Goal: Information Seeking & Learning: Learn about a topic

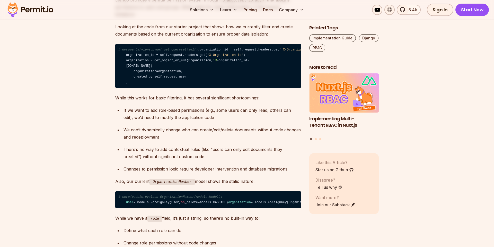
scroll to position [411, 0]
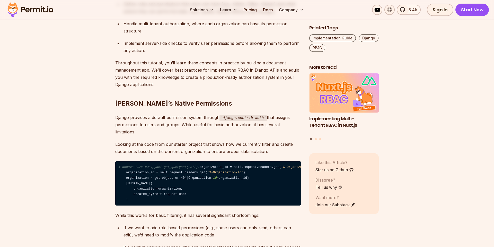
drag, startPoint x: 247, startPoint y: 133, endPoint x: 212, endPoint y: 132, distance: 35.3
drag, startPoint x: 190, startPoint y: 131, endPoint x: 182, endPoint y: 130, distance: 8.0
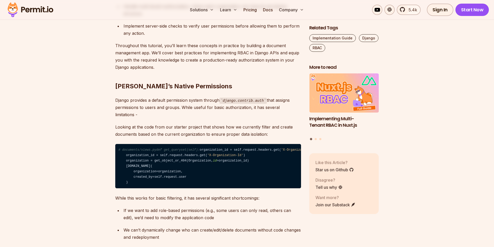
scroll to position [440, 0]
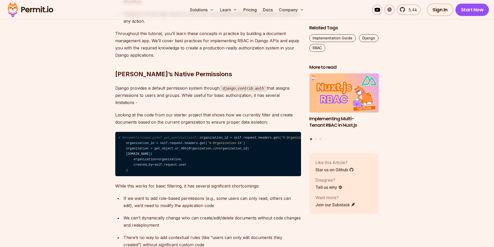
drag, startPoint x: 254, startPoint y: 168, endPoint x: 236, endPoint y: 166, distance: 18.6
drag, startPoint x: 228, startPoint y: 166, endPoint x: 214, endPoint y: 164, distance: 14.3
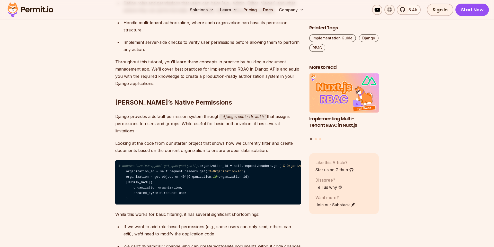
scroll to position [411, 0]
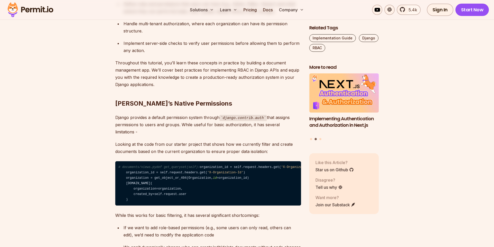
drag, startPoint x: 243, startPoint y: 134, endPoint x: 232, endPoint y: 132, distance: 11.0
click at [242, 115] on code "django.contrib.auth" at bounding box center [243, 118] width 47 height 6
click at [243, 121] on p "Django provides a default permission system through django.contrib.auth that as…" at bounding box center [208, 125] width 186 height 22
drag, startPoint x: 243, startPoint y: 121, endPoint x: 237, endPoint y: 123, distance: 6.4
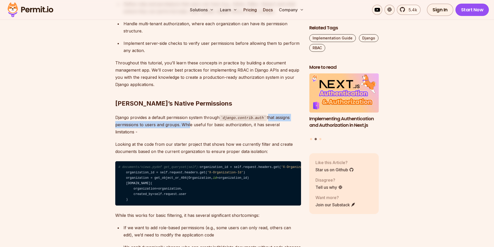
drag, startPoint x: 267, startPoint y: 110, endPoint x: 176, endPoint y: 116, distance: 91.9
click at [177, 116] on p "Django provides a default permission system through django.contrib.auth that as…" at bounding box center [208, 125] width 186 height 22
click at [168, 121] on p "Django provides a default permission system through django.contrib.auth that as…" at bounding box center [208, 125] width 186 height 22
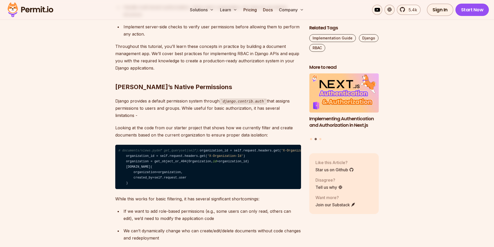
scroll to position [440, 0]
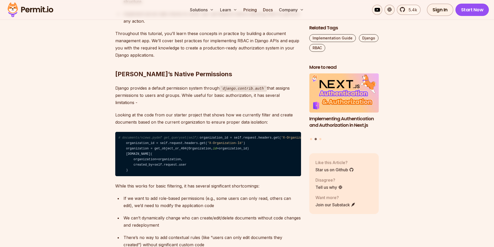
drag, startPoint x: 225, startPoint y: 115, endPoint x: 207, endPoint y: 119, distance: 17.7
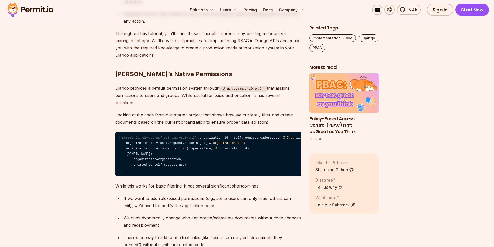
drag, startPoint x: 266, startPoint y: 115, endPoint x: 250, endPoint y: 115, distance: 15.7
drag, startPoint x: 260, startPoint y: 110, endPoint x: 246, endPoint y: 111, distance: 13.9
drag, startPoint x: 233, startPoint y: 111, endPoint x: 230, endPoint y: 111, distance: 3.1
drag, startPoint x: 242, startPoint y: 149, endPoint x: 226, endPoint y: 149, distance: 16.0
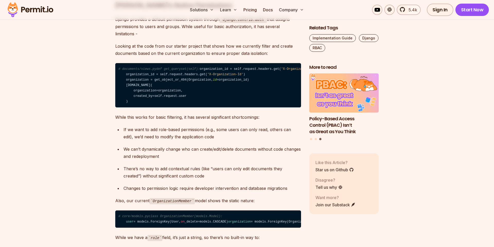
scroll to position [528, 0]
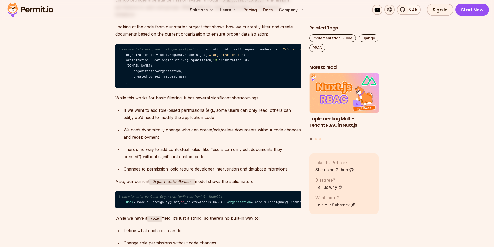
drag, startPoint x: 245, startPoint y: 139, endPoint x: 241, endPoint y: 138, distance: 4.1
drag, startPoint x: 235, startPoint y: 134, endPoint x: 216, endPoint y: 137, distance: 19.3
drag, startPoint x: 269, startPoint y: 144, endPoint x: 254, endPoint y: 144, distance: 14.2
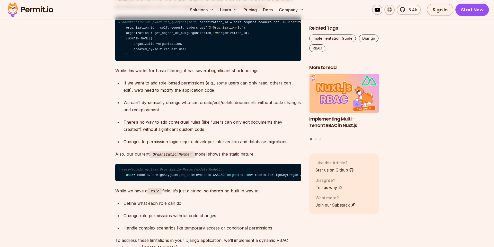
scroll to position [558, 0]
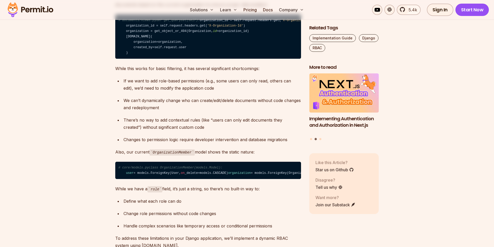
drag, startPoint x: 248, startPoint y: 134, endPoint x: 239, endPoint y: 134, distance: 9.3
drag, startPoint x: 261, startPoint y: 125, endPoint x: 249, endPoint y: 129, distance: 12.2
drag, startPoint x: 262, startPoint y: 124, endPoint x: 252, endPoint y: 127, distance: 10.5
drag, startPoint x: 267, startPoint y: 125, endPoint x: 251, endPoint y: 127, distance: 16.4
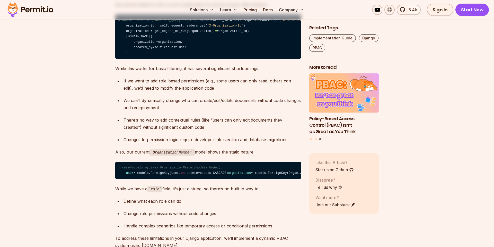
drag, startPoint x: 260, startPoint y: 124, endPoint x: 247, endPoint y: 129, distance: 13.5
drag, startPoint x: 251, startPoint y: 127, endPoint x: 232, endPoint y: 129, distance: 19.7
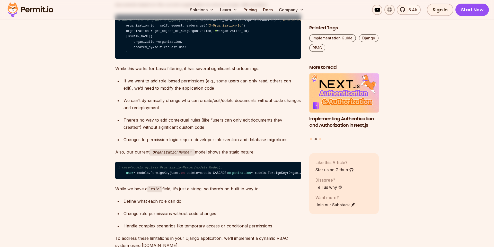
drag, startPoint x: 217, startPoint y: 126, endPoint x: 214, endPoint y: 125, distance: 3.3
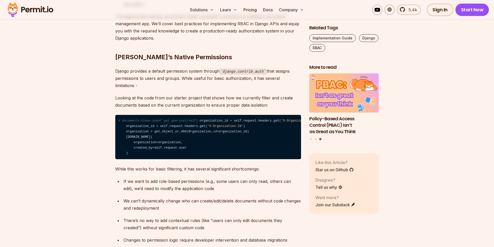
scroll to position [499, 0]
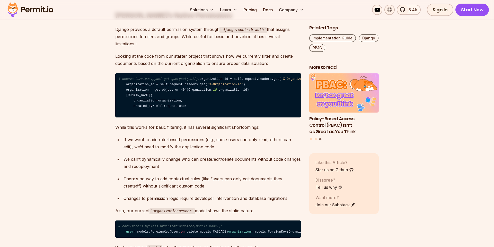
drag, startPoint x: 215, startPoint y: 132, endPoint x: 197, endPoint y: 132, distance: 18.0
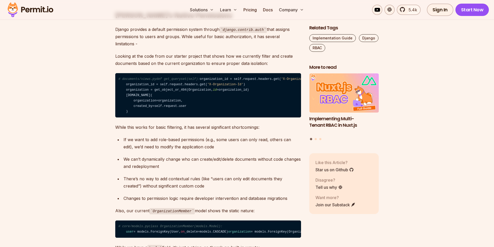
drag, startPoint x: 217, startPoint y: 107, endPoint x: 198, endPoint y: 106, distance: 18.9
drag, startPoint x: 235, startPoint y: 119, endPoint x: 217, endPoint y: 119, distance: 18.6
drag, startPoint x: 208, startPoint y: 117, endPoint x: 202, endPoint y: 117, distance: 5.2
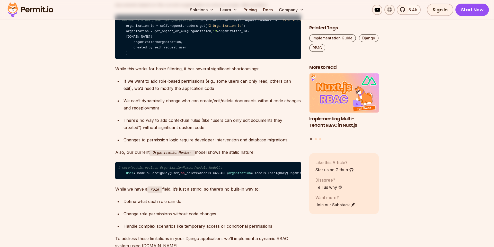
scroll to position [558, 0]
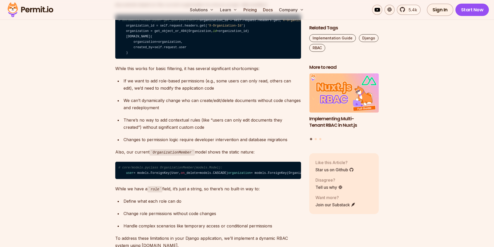
drag, startPoint x: 225, startPoint y: 117, endPoint x: 209, endPoint y: 120, distance: 16.2
drag, startPoint x: 209, startPoint y: 120, endPoint x: 201, endPoint y: 119, distance: 7.5
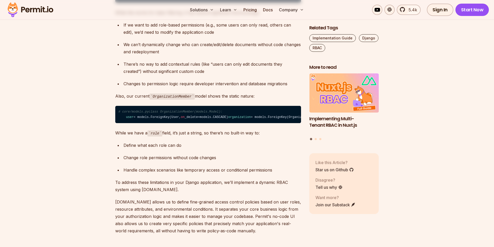
scroll to position [617, 0]
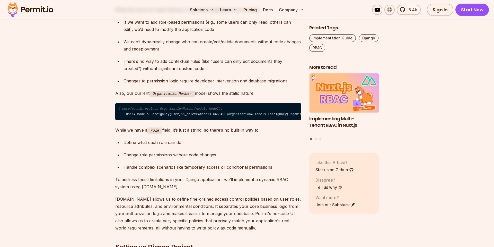
drag, startPoint x: 244, startPoint y: 108, endPoint x: 239, endPoint y: 108, distance: 5.2
drag, startPoint x: 218, startPoint y: 107, endPoint x: 211, endPoint y: 107, distance: 6.7
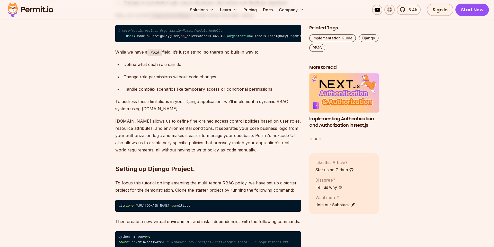
scroll to position [705, 0]
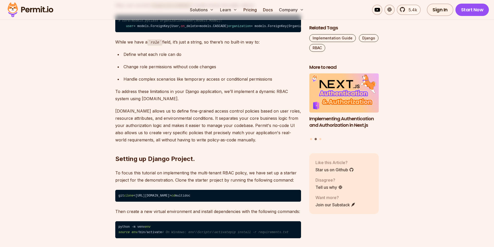
drag, startPoint x: 239, startPoint y: 118, endPoint x: 232, endPoint y: 119, distance: 7.8
drag, startPoint x: 203, startPoint y: 115, endPoint x: 199, endPoint y: 115, distance: 4.4
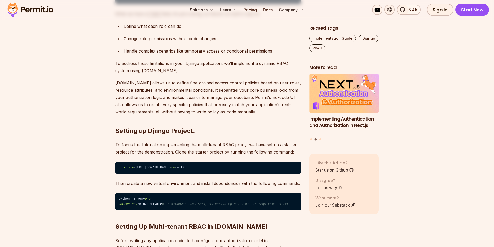
scroll to position [763, 0]
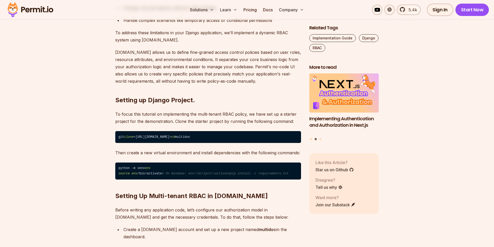
drag, startPoint x: 259, startPoint y: 125, endPoint x: 228, endPoint y: 122, distance: 31.2
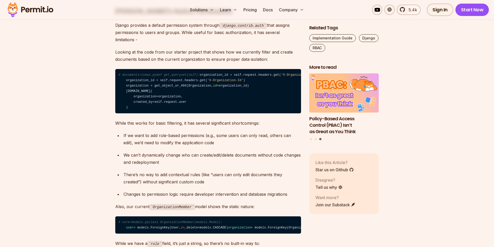
scroll to position [440, 0]
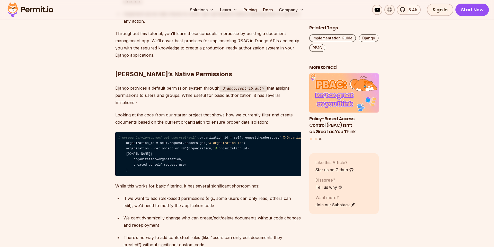
drag, startPoint x: 237, startPoint y: 98, endPoint x: 214, endPoint y: 104, distance: 23.9
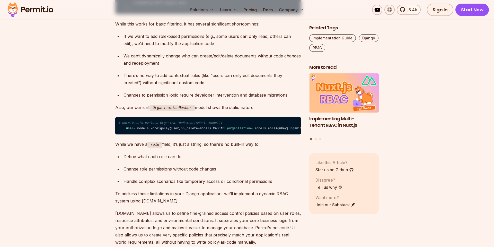
scroll to position [617, 0]
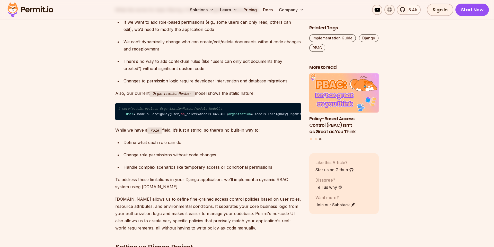
drag, startPoint x: 240, startPoint y: 163, endPoint x: 224, endPoint y: 166, distance: 16.3
drag, startPoint x: 224, startPoint y: 166, endPoint x: 213, endPoint y: 167, distance: 11.3
drag, startPoint x: 231, startPoint y: 186, endPoint x: 215, endPoint y: 183, distance: 15.9
drag, startPoint x: 220, startPoint y: 176, endPoint x: 215, endPoint y: 177, distance: 4.6
drag, startPoint x: 217, startPoint y: 169, endPoint x: 207, endPoint y: 169, distance: 9.5
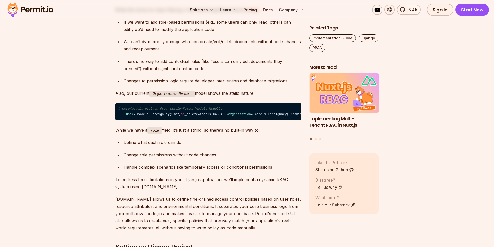
drag, startPoint x: 230, startPoint y: 171, endPoint x: 215, endPoint y: 172, distance: 15.5
drag, startPoint x: 240, startPoint y: 170, endPoint x: 234, endPoint y: 171, distance: 6.7
drag, startPoint x: 271, startPoint y: 167, endPoint x: 257, endPoint y: 167, distance: 14.2
drag, startPoint x: 274, startPoint y: 178, endPoint x: 264, endPoint y: 177, distance: 9.3
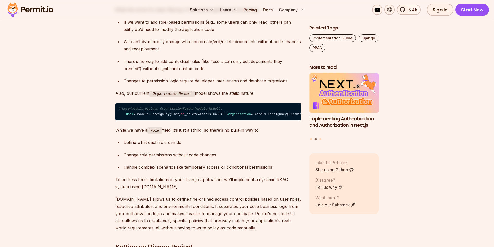
drag, startPoint x: 253, startPoint y: 173, endPoint x: 247, endPoint y: 172, distance: 5.7
drag, startPoint x: 250, startPoint y: 170, endPoint x: 243, endPoint y: 170, distance: 7.7
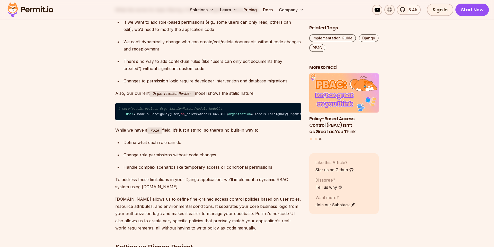
drag, startPoint x: 266, startPoint y: 170, endPoint x: 252, endPoint y: 170, distance: 14.7
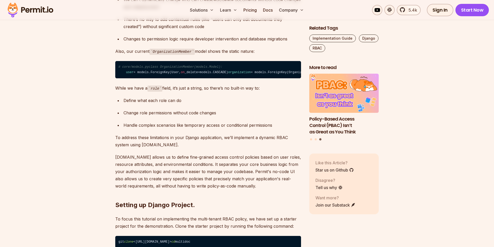
scroll to position [675, 0]
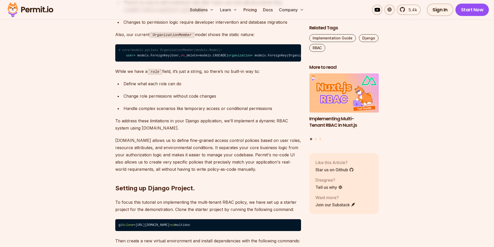
drag, startPoint x: 207, startPoint y: 175, endPoint x: 194, endPoint y: 177, distance: 12.7
drag, startPoint x: 183, startPoint y: 172, endPoint x: 181, endPoint y: 172, distance: 2.6
drag, startPoint x: 209, startPoint y: 160, endPoint x: 204, endPoint y: 161, distance: 5.0
drag, startPoint x: 217, startPoint y: 161, endPoint x: 204, endPoint y: 161, distance: 12.9
drag, startPoint x: 238, startPoint y: 133, endPoint x: 229, endPoint y: 132, distance: 8.9
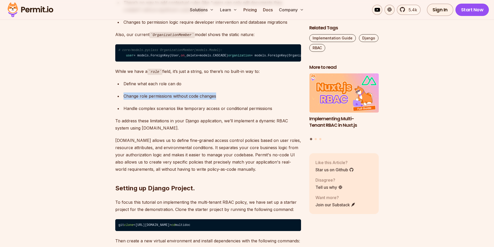
drag, startPoint x: 216, startPoint y: 126, endPoint x: 123, endPoint y: 128, distance: 92.5
click at [123, 100] on li "Change role permissions without code changes" at bounding box center [211, 95] width 179 height 7
click at [201, 112] on ul "Define what each role can do Change role permissions without code changes Handl…" at bounding box center [208, 96] width 186 height 32
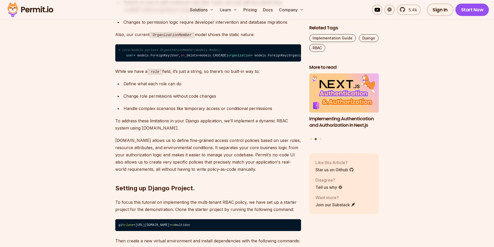
drag, startPoint x: 250, startPoint y: 127, endPoint x: 247, endPoint y: 127, distance: 3.4
drag, startPoint x: 229, startPoint y: 121, endPoint x: 226, endPoint y: 122, distance: 3.6
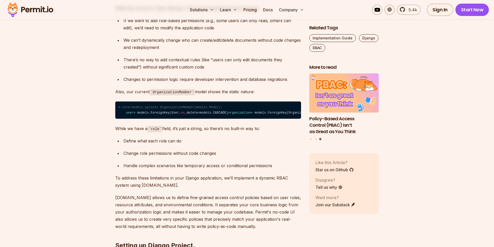
scroll to position [617, 0]
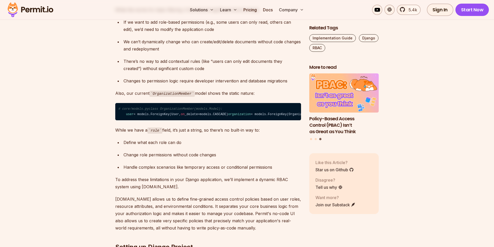
drag, startPoint x: 258, startPoint y: 167, endPoint x: 235, endPoint y: 167, distance: 22.9
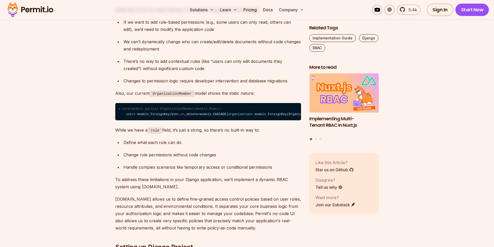
drag, startPoint x: 249, startPoint y: 169, endPoint x: 242, endPoint y: 169, distance: 6.7
drag, startPoint x: 260, startPoint y: 173, endPoint x: 256, endPoint y: 173, distance: 4.2
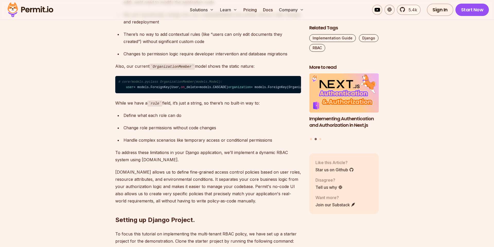
scroll to position [705, 0]
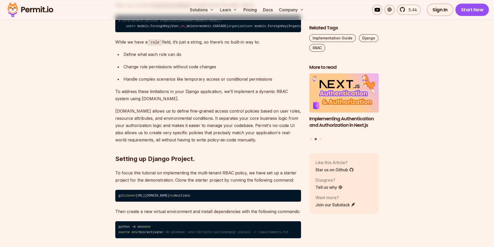
drag, startPoint x: 232, startPoint y: 140, endPoint x: 226, endPoint y: 140, distance: 5.4
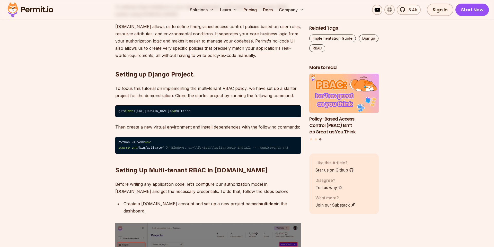
scroll to position [793, 0]
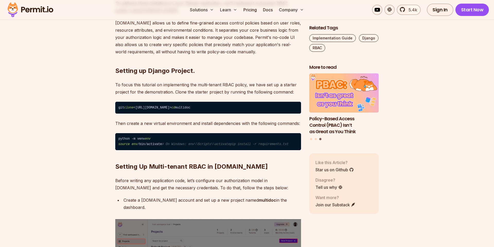
drag, startPoint x: 252, startPoint y: 130, endPoint x: 247, endPoint y: 129, distance: 5.2
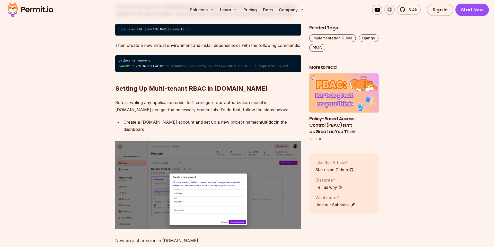
scroll to position [881, 0]
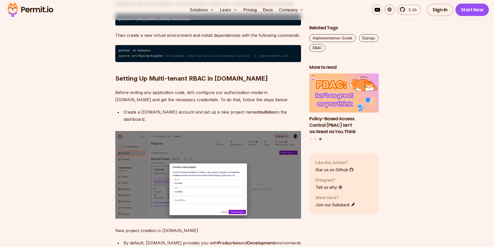
drag, startPoint x: 245, startPoint y: 137, endPoint x: 237, endPoint y: 138, distance: 8.3
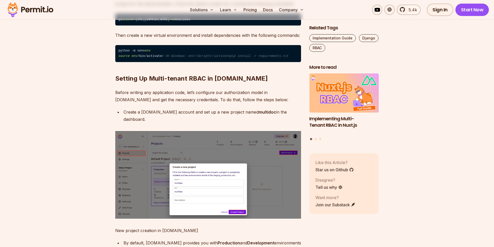
drag, startPoint x: 260, startPoint y: 137, endPoint x: 254, endPoint y: 138, distance: 6.6
drag, startPoint x: 262, startPoint y: 134, endPoint x: 240, endPoint y: 136, distance: 21.7
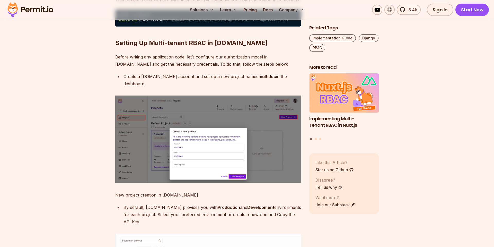
scroll to position [910, 0]
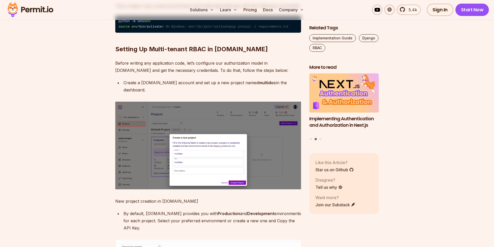
drag, startPoint x: 264, startPoint y: 109, endPoint x: 256, endPoint y: 110, distance: 7.8
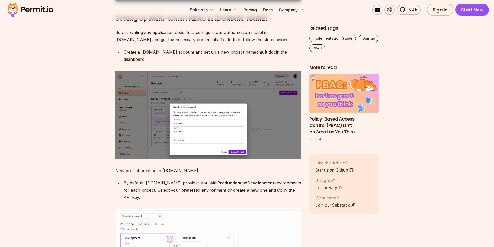
scroll to position [1028, 0]
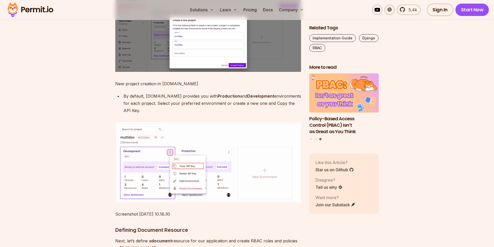
drag, startPoint x: 244, startPoint y: 133, endPoint x: 234, endPoint y: 133, distance: 10.3
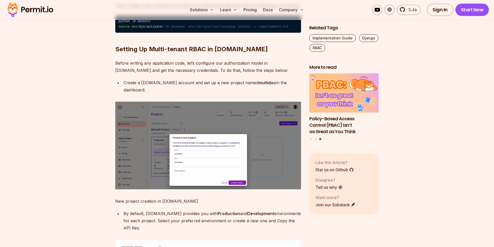
scroll to position [793, 0]
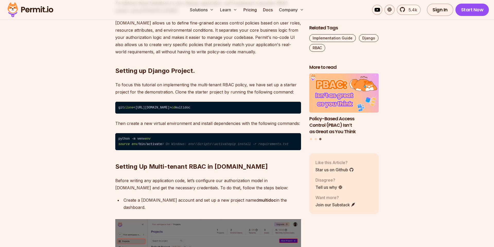
drag, startPoint x: 238, startPoint y: 130, endPoint x: 232, endPoint y: 131, distance: 6.0
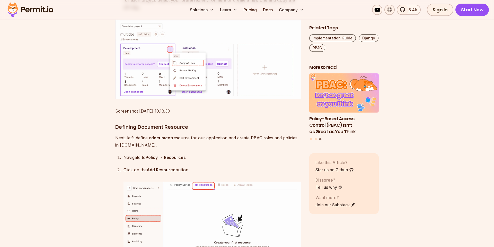
scroll to position [1145, 0]
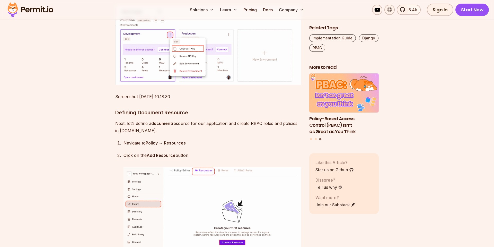
drag, startPoint x: 237, startPoint y: 165, endPoint x: 229, endPoint y: 164, distance: 8.3
drag, startPoint x: 243, startPoint y: 161, endPoint x: 233, endPoint y: 159, distance: 10.8
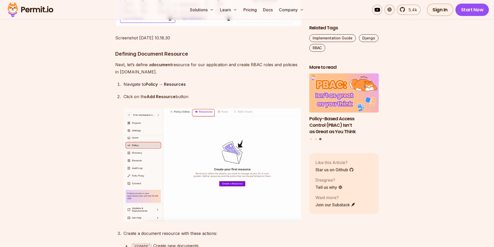
scroll to position [1233, 0]
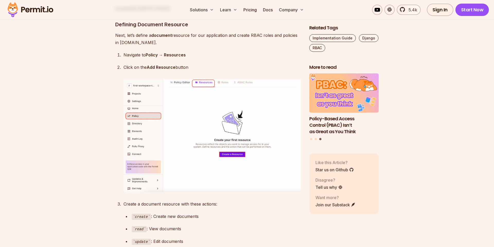
drag, startPoint x: 259, startPoint y: 74, endPoint x: 250, endPoint y: 74, distance: 8.5
drag, startPoint x: 250, startPoint y: 74, endPoint x: 242, endPoint y: 75, distance: 8.5
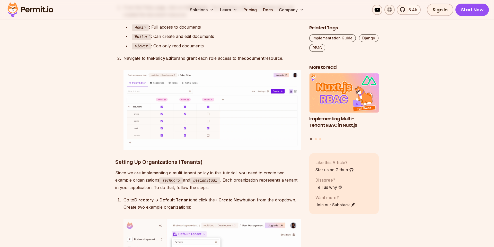
scroll to position [1644, 0]
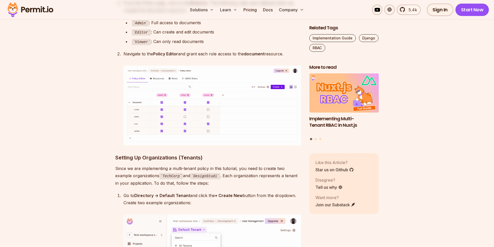
drag, startPoint x: 246, startPoint y: 191, endPoint x: 242, endPoint y: 191, distance: 4.4
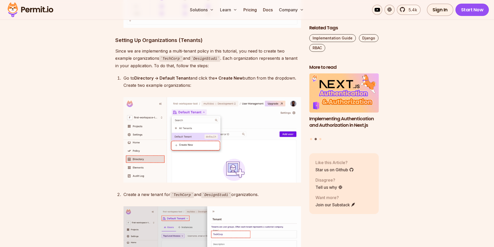
scroll to position [1879, 0]
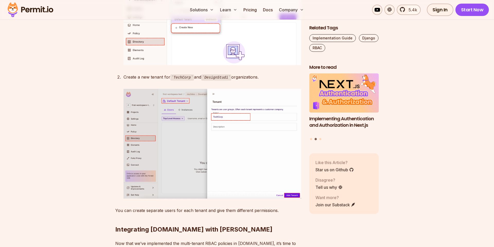
drag, startPoint x: 259, startPoint y: 103, endPoint x: 255, endPoint y: 104, distance: 4.0
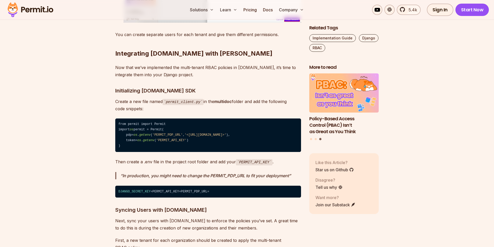
scroll to position [2055, 0]
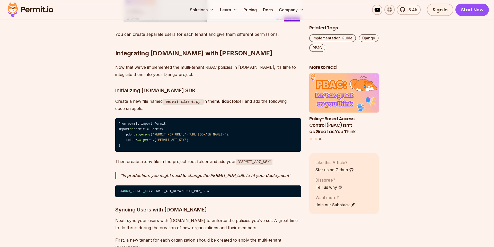
drag, startPoint x: 237, startPoint y: 119, endPoint x: 215, endPoint y: 119, distance: 21.9
drag, startPoint x: 223, startPoint y: 114, endPoint x: 218, endPoint y: 115, distance: 5.1
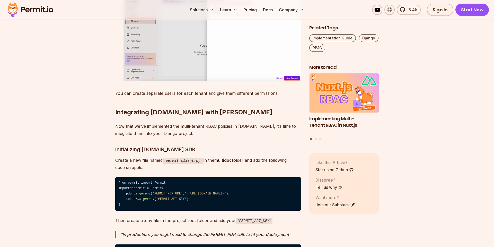
scroll to position [1996, 0]
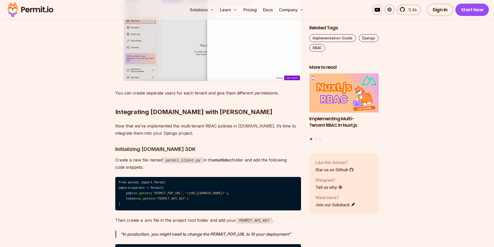
drag, startPoint x: 214, startPoint y: 168, endPoint x: 211, endPoint y: 169, distance: 2.9
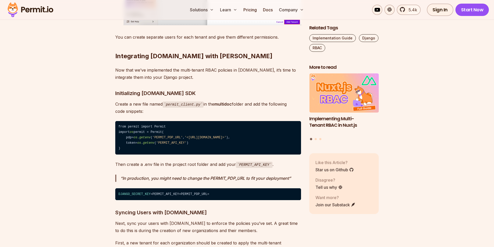
scroll to position [2055, 0]
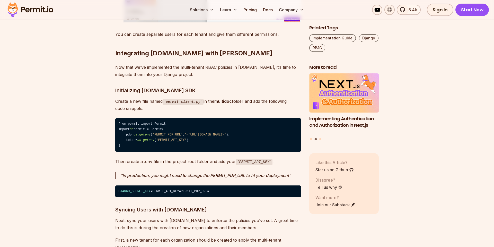
drag, startPoint x: 212, startPoint y: 124, endPoint x: 208, endPoint y: 121, distance: 5.4
drag, startPoint x: 228, startPoint y: 109, endPoint x: 221, endPoint y: 110, distance: 7.3
drag, startPoint x: 232, startPoint y: 109, endPoint x: 227, endPoint y: 110, distance: 5.5
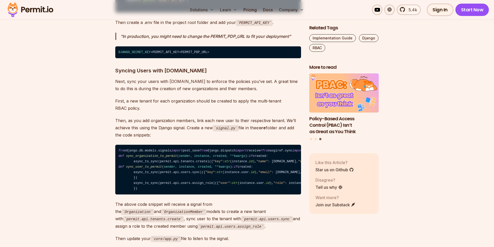
scroll to position [2202, 0]
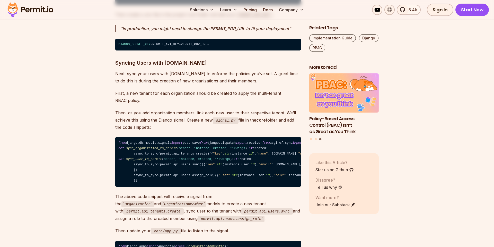
drag, startPoint x: 229, startPoint y: 146, endPoint x: 212, endPoint y: 143, distance: 17.7
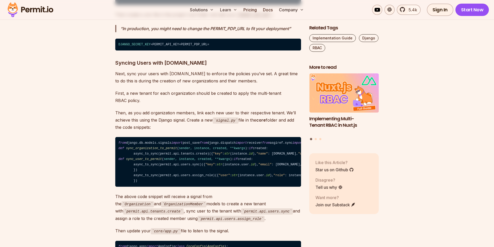
drag, startPoint x: 255, startPoint y: 136, endPoint x: 218, endPoint y: 142, distance: 37.9
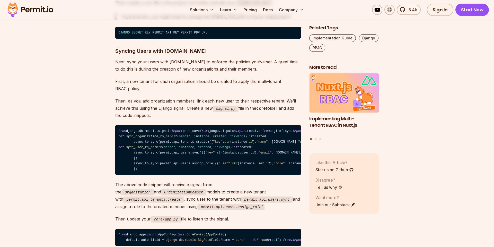
scroll to position [2231, 0]
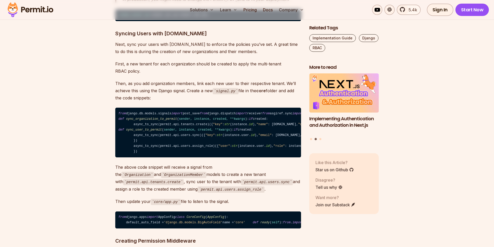
drag, startPoint x: 241, startPoint y: 116, endPoint x: 238, endPoint y: 116, distance: 3.3
drag, startPoint x: 237, startPoint y: 105, endPoint x: 224, endPoint y: 108, distance: 13.6
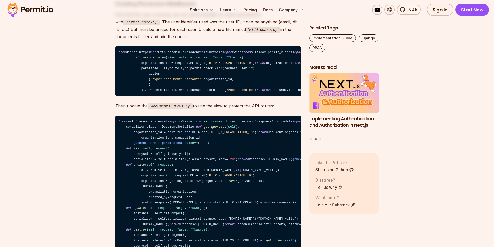
scroll to position [2525, 0]
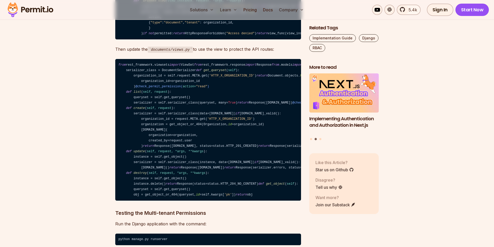
drag, startPoint x: 236, startPoint y: 108, endPoint x: 217, endPoint y: 109, distance: 18.6
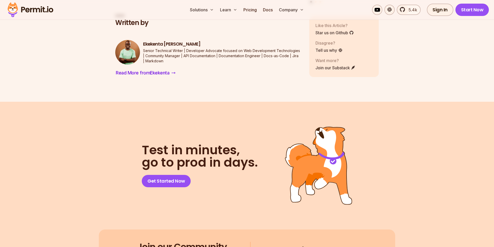
scroll to position [3171, 0]
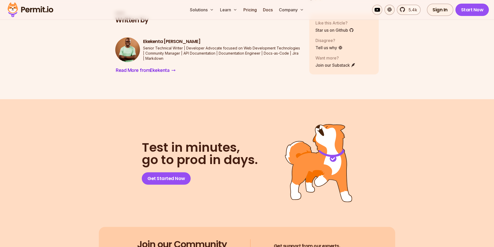
drag, startPoint x: 278, startPoint y: 135, endPoint x: 264, endPoint y: 133, distance: 14.5
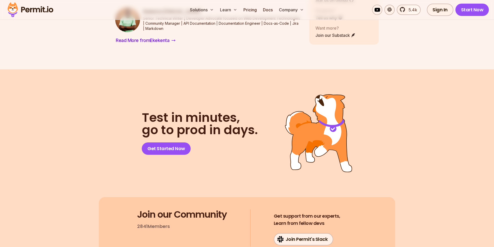
scroll to position [3259, 0]
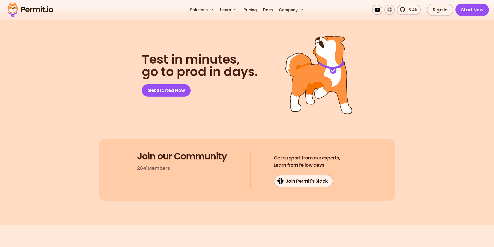
drag, startPoint x: 243, startPoint y: 139, endPoint x: 237, endPoint y: 136, distance: 6.1
drag, startPoint x: 225, startPoint y: 136, endPoint x: 221, endPoint y: 137, distance: 3.6
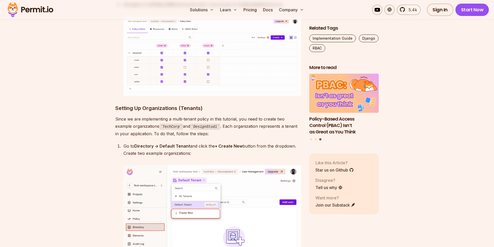
scroll to position [1703, 0]
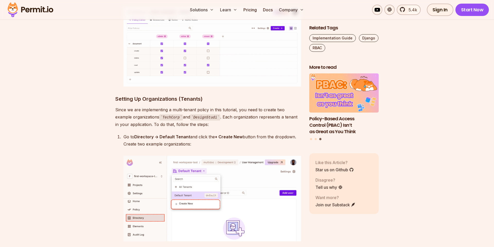
drag, startPoint x: 256, startPoint y: 154, endPoint x: 250, endPoint y: 154, distance: 5.7
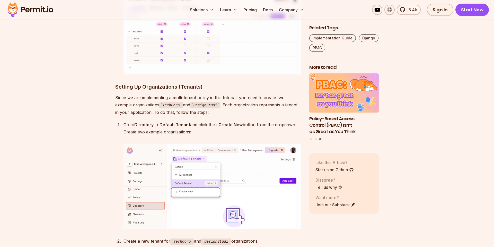
scroll to position [1732, 0]
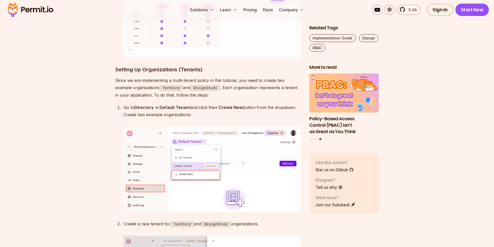
drag, startPoint x: 259, startPoint y: 144, endPoint x: 255, endPoint y: 145, distance: 3.4
drag, startPoint x: 249, startPoint y: 145, endPoint x: 246, endPoint y: 146, distance: 2.8
drag, startPoint x: 249, startPoint y: 145, endPoint x: 243, endPoint y: 146, distance: 6.1
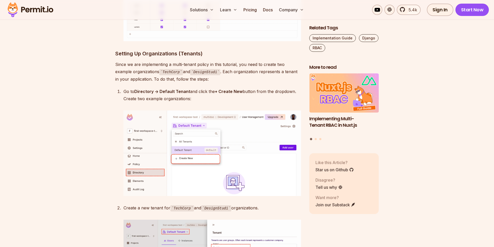
scroll to position [1762, 0]
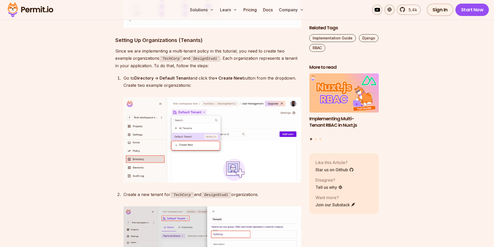
drag, startPoint x: 258, startPoint y: 117, endPoint x: 252, endPoint y: 117, distance: 5.7
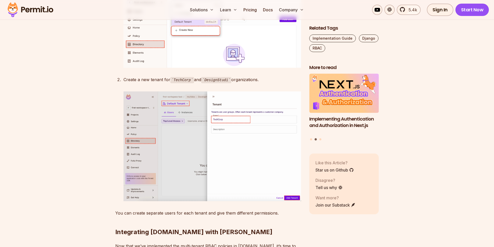
scroll to position [1879, 0]
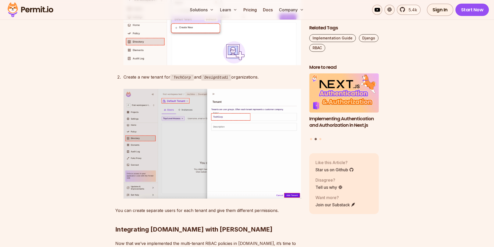
drag, startPoint x: 263, startPoint y: 107, endPoint x: 260, endPoint y: 108, distance: 3.5
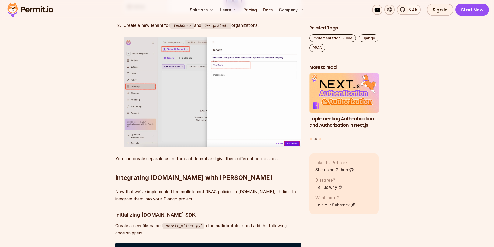
scroll to position [1996, 0]
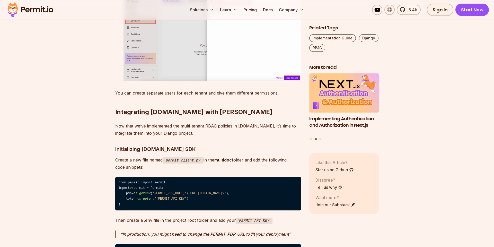
drag, startPoint x: 268, startPoint y: 176, endPoint x: 263, endPoint y: 175, distance: 4.8
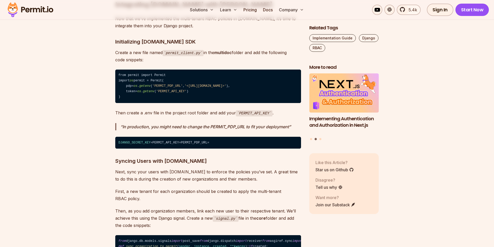
scroll to position [2114, 0]
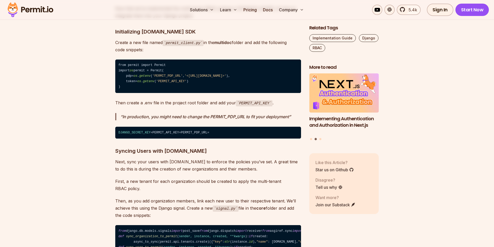
drag, startPoint x: 227, startPoint y: 157, endPoint x: 224, endPoint y: 157, distance: 3.6
drag, startPoint x: 209, startPoint y: 159, endPoint x: 203, endPoint y: 160, distance: 5.2
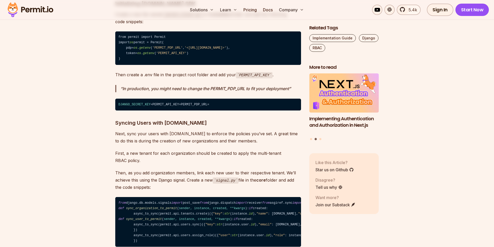
scroll to position [2202, 0]
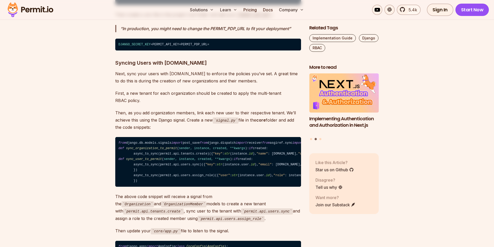
drag, startPoint x: 224, startPoint y: 153, endPoint x: 219, endPoint y: 153, distance: 4.9
drag, startPoint x: 193, startPoint y: 153, endPoint x: 188, endPoint y: 153, distance: 5.4
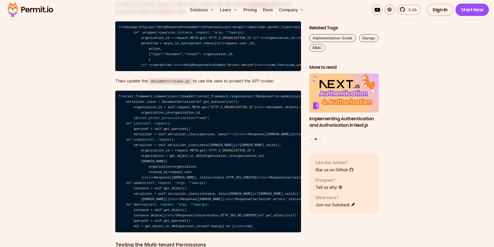
scroll to position [2496, 0]
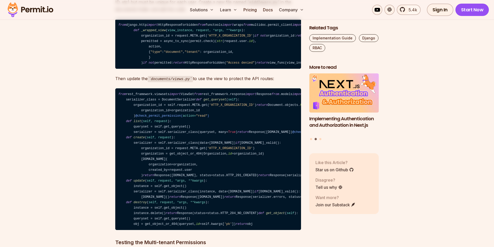
drag, startPoint x: 221, startPoint y: 150, endPoint x: 207, endPoint y: 152, distance: 14.6
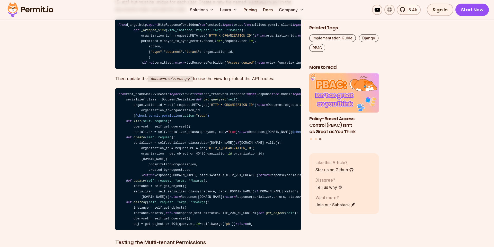
drag, startPoint x: 229, startPoint y: 143, endPoint x: 220, endPoint y: 145, distance: 10.0
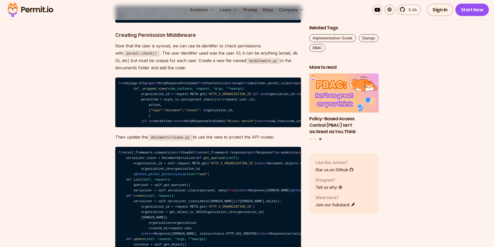
scroll to position [2437, 0]
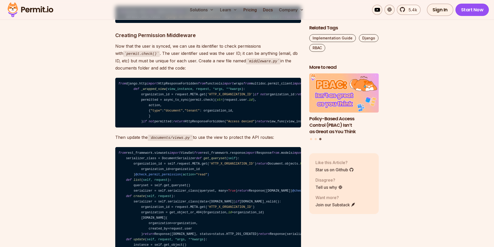
drag, startPoint x: 249, startPoint y: 102, endPoint x: 237, endPoint y: 107, distance: 12.6
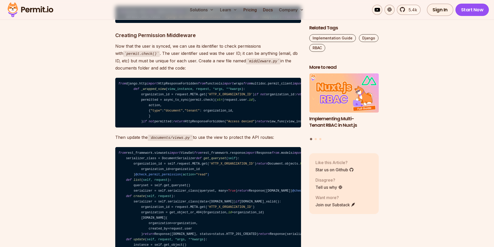
drag, startPoint x: 232, startPoint y: 175, endPoint x: 222, endPoint y: 175, distance: 9.3
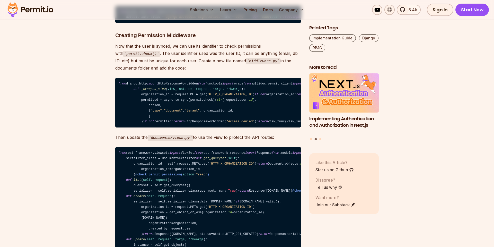
scroll to position [2408, 0]
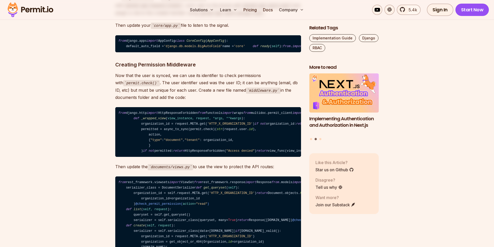
drag, startPoint x: 247, startPoint y: 160, endPoint x: 243, endPoint y: 160, distance: 3.9
click at [184, 9] on code "permit.api.tenants.create" at bounding box center [153, 6] width 61 height 6
copy code "tenants"
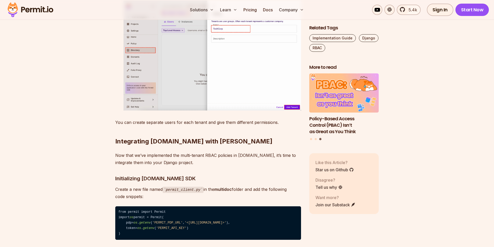
scroll to position [1820, 0]
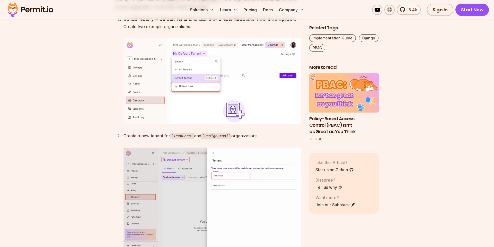
drag, startPoint x: 267, startPoint y: 163, endPoint x: 253, endPoint y: 163, distance: 13.7
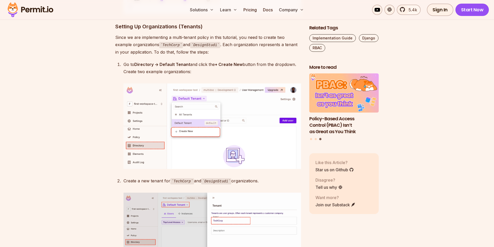
scroll to position [1732, 0]
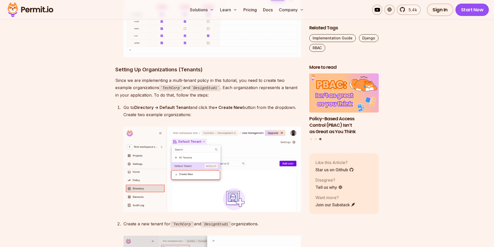
drag, startPoint x: 250, startPoint y: 134, endPoint x: 244, endPoint y: 135, distance: 5.7
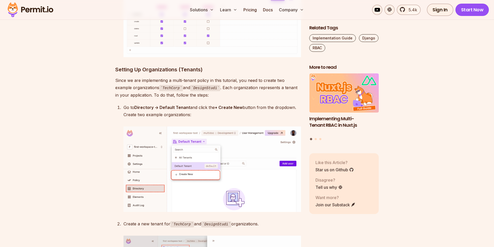
drag, startPoint x: 247, startPoint y: 131, endPoint x: 244, endPoint y: 132, distance: 3.9
drag, startPoint x: 239, startPoint y: 126, endPoint x: 234, endPoint y: 127, distance: 4.6
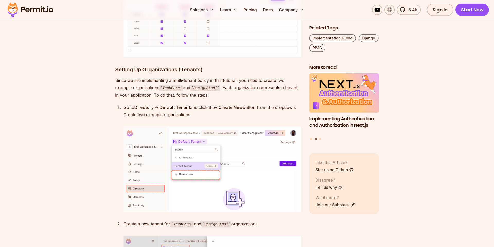
drag, startPoint x: 245, startPoint y: 124, endPoint x: 242, endPoint y: 125, distance: 2.8
drag, startPoint x: 251, startPoint y: 125, endPoint x: 243, endPoint y: 129, distance: 8.6
drag, startPoint x: 245, startPoint y: 127, endPoint x: 243, endPoint y: 128, distance: 2.9
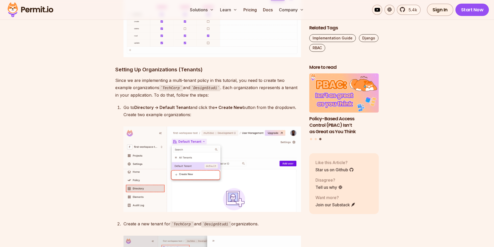
drag, startPoint x: 249, startPoint y: 126, endPoint x: 245, endPoint y: 127, distance: 3.7
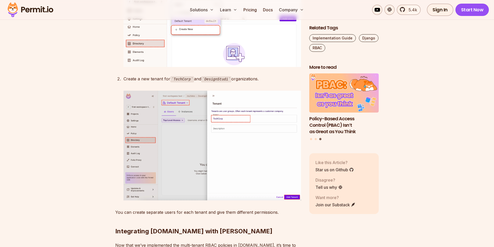
scroll to position [1879, 0]
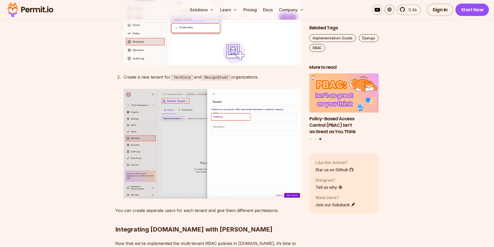
drag, startPoint x: 250, startPoint y: 113, endPoint x: 247, endPoint y: 112, distance: 3.6
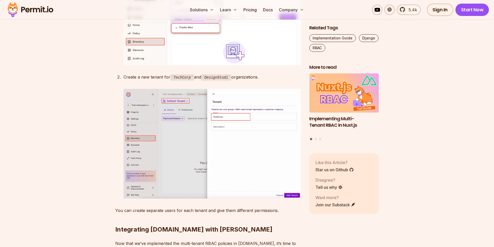
drag, startPoint x: 253, startPoint y: 103, endPoint x: 251, endPoint y: 104, distance: 3.0
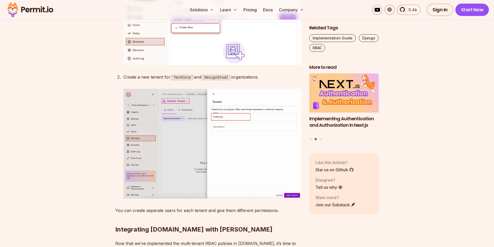
drag, startPoint x: 249, startPoint y: 104, endPoint x: 246, endPoint y: 104, distance: 3.6
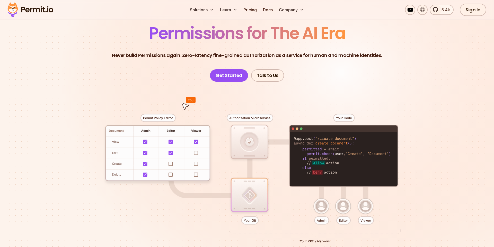
scroll to position [29, 0]
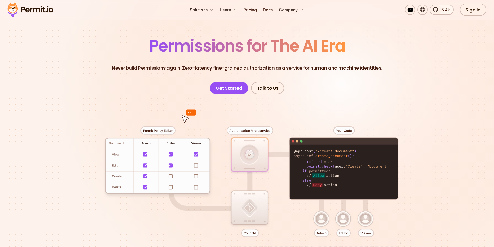
drag, startPoint x: 309, startPoint y: 97, endPoint x: 301, endPoint y: 97, distance: 7.5
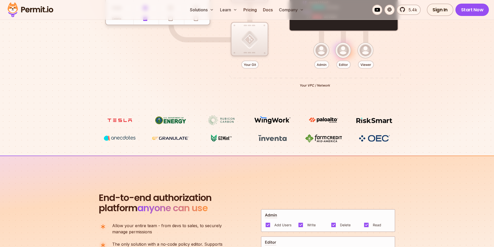
scroll to position [323, 0]
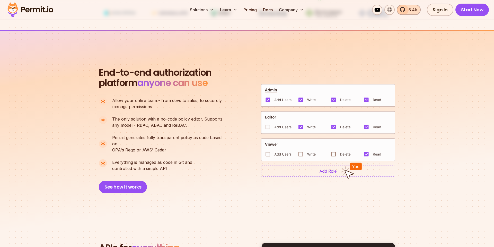
click at [407, 10] on link "5.4k" at bounding box center [409, 10] width 24 height 10
click at [249, 11] on link "Pricing" at bounding box center [251, 10] width 18 height 10
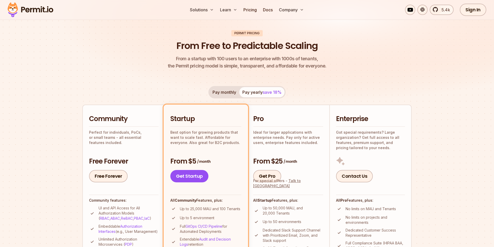
scroll to position [59, 0]
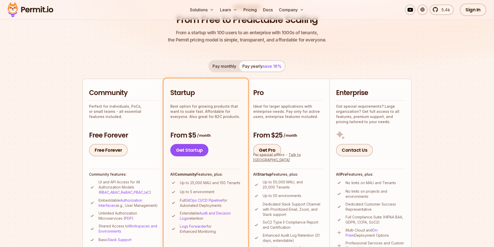
drag, startPoint x: 139, startPoint y: 118, endPoint x: 136, endPoint y: 118, distance: 2.6
drag, startPoint x: 136, startPoint y: 118, endPoint x: 132, endPoint y: 119, distance: 4.5
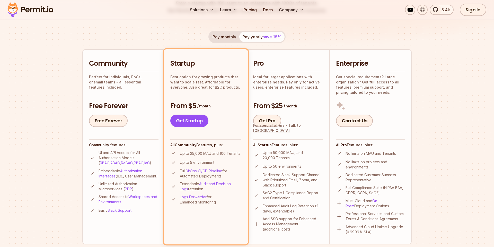
drag, startPoint x: 142, startPoint y: 104, endPoint x: 140, endPoint y: 101, distance: 3.3
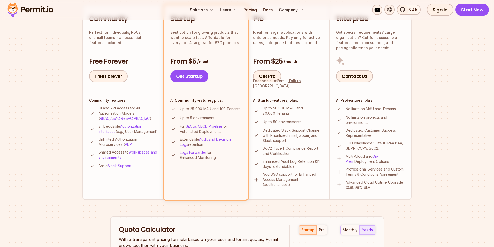
scroll to position [147, 0]
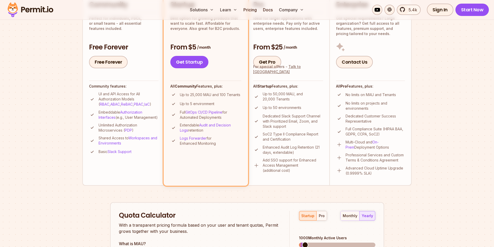
drag, startPoint x: 222, startPoint y: 103, endPoint x: 209, endPoint y: 103, distance: 13.1
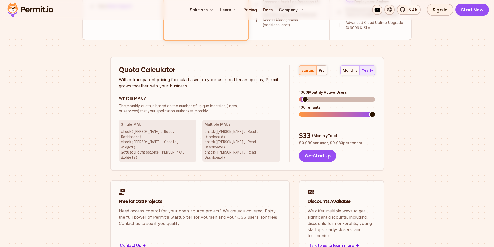
scroll to position [294, 0]
